Goal: Transaction & Acquisition: Purchase product/service

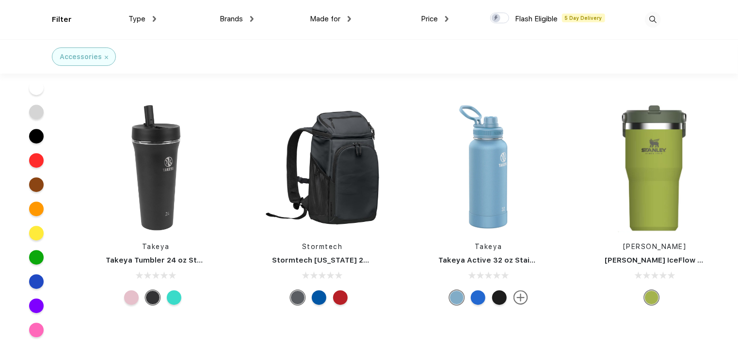
scroll to position [3136, 0]
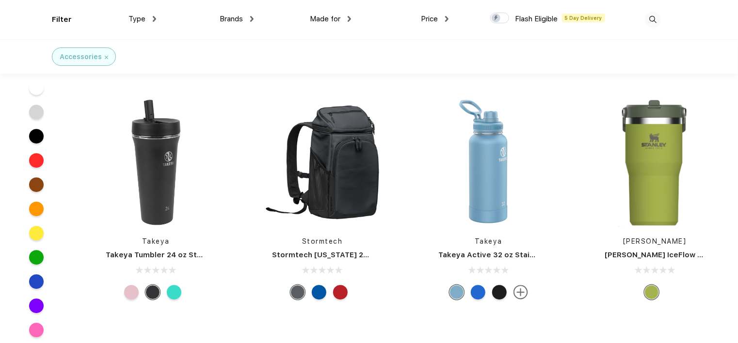
click at [342, 254] on link "Stormtech [US_STATE] 24 Cooler Backpack" at bounding box center [353, 255] width 161 height 9
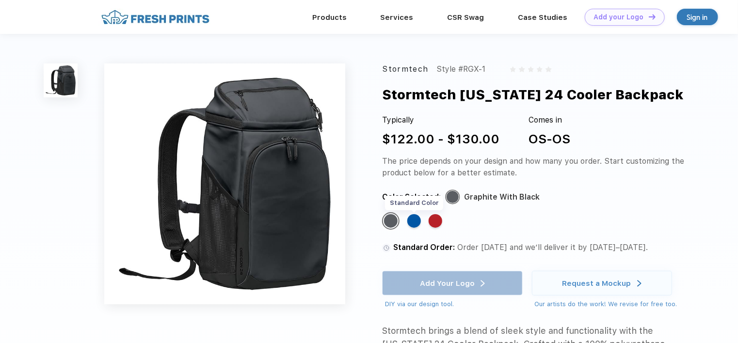
click at [413, 221] on div "Standard Color" at bounding box center [414, 221] width 14 height 14
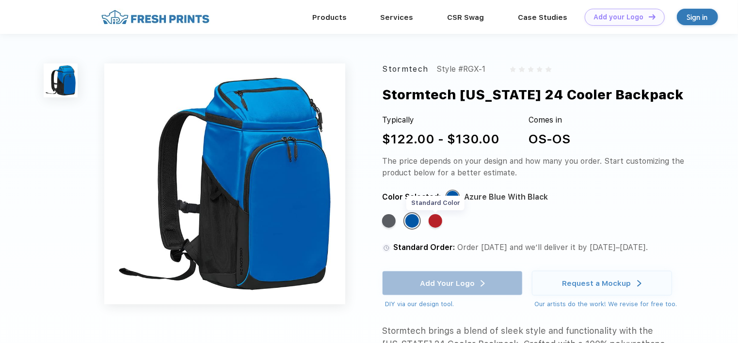
click at [433, 225] on div "Standard Color" at bounding box center [436, 221] width 14 height 14
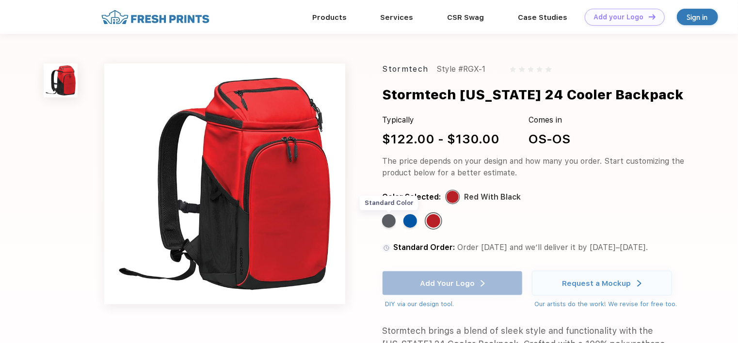
click at [388, 223] on div "Standard Color" at bounding box center [389, 221] width 14 height 14
